Goal: Navigation & Orientation: Find specific page/section

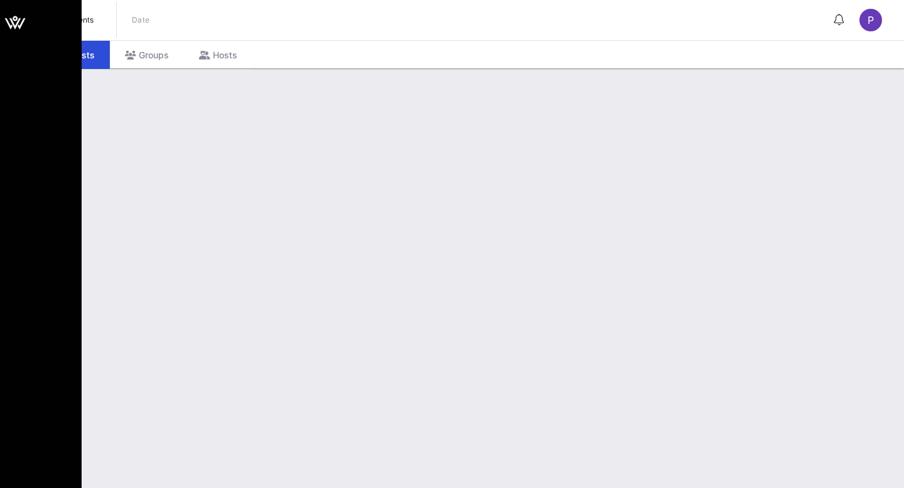
click at [16, 30] on icon at bounding box center [15, 23] width 30 height 30
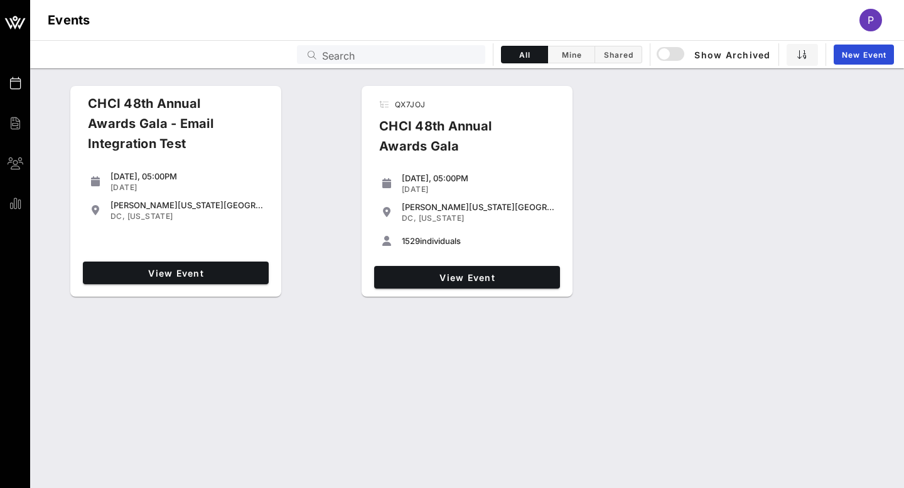
click at [435, 123] on div "CHCI 48th Annual Awards Gala" at bounding box center [457, 141] width 177 height 50
click at [439, 273] on span "View Event" at bounding box center [467, 277] width 176 height 11
